Goal: Transaction & Acquisition: Purchase product/service

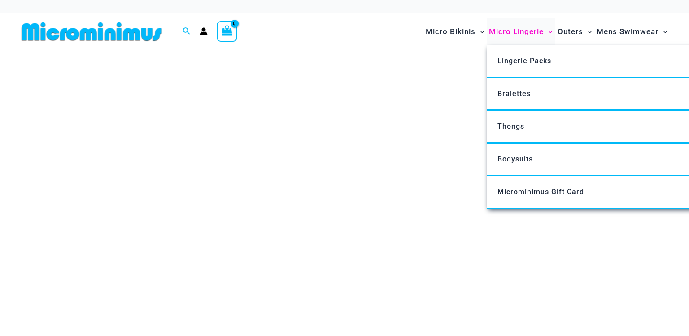
click at [507, 35] on span "Micro Lingerie" at bounding box center [516, 31] width 55 height 23
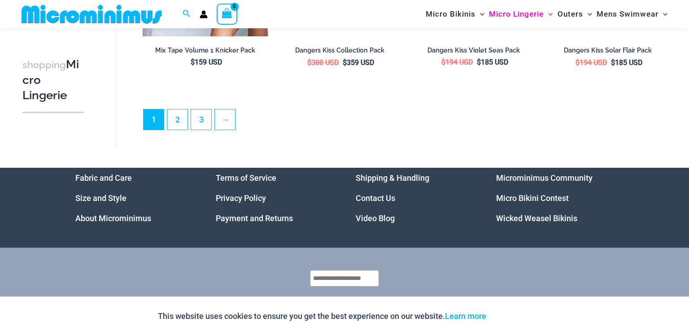
scroll to position [2238, 0]
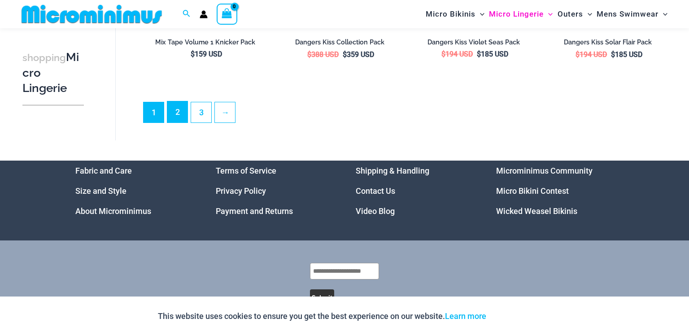
click at [179, 112] on link "2" at bounding box center [177, 111] width 20 height 21
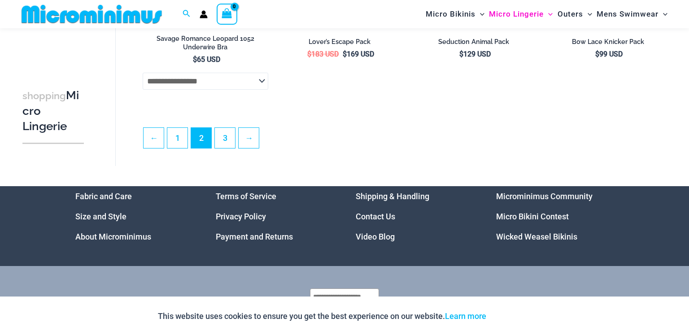
scroll to position [2193, 0]
